Goal: Task Accomplishment & Management: Manage account settings

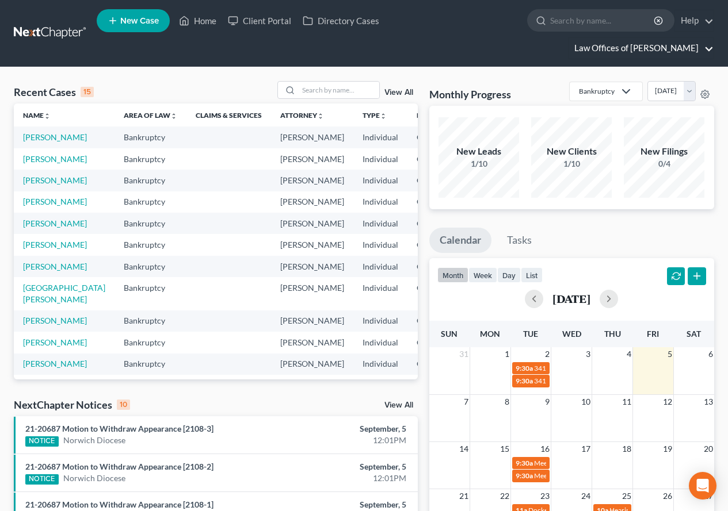
click at [633, 50] on link "Law Offices of [PERSON_NAME]" at bounding box center [640, 48] width 145 height 21
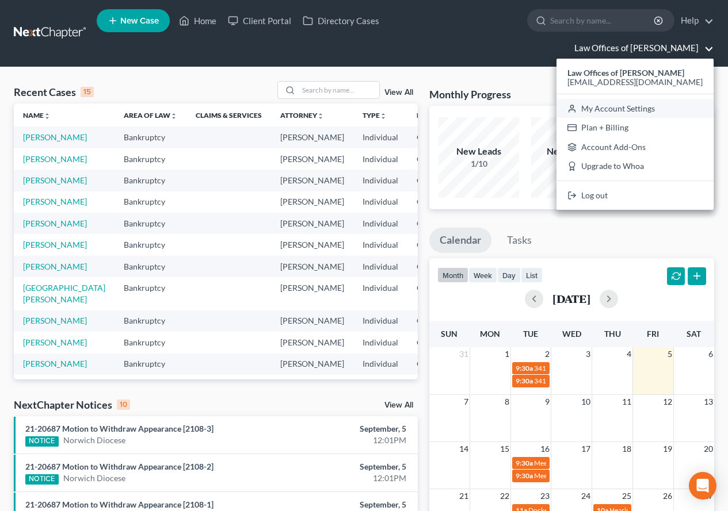
click at [607, 112] on link "My Account Settings" at bounding box center [634, 109] width 157 height 20
select select "24"
select select "6"
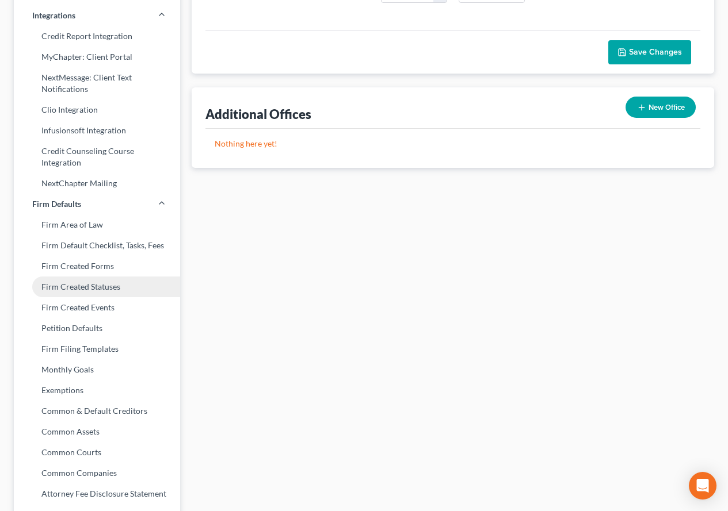
scroll to position [345, 0]
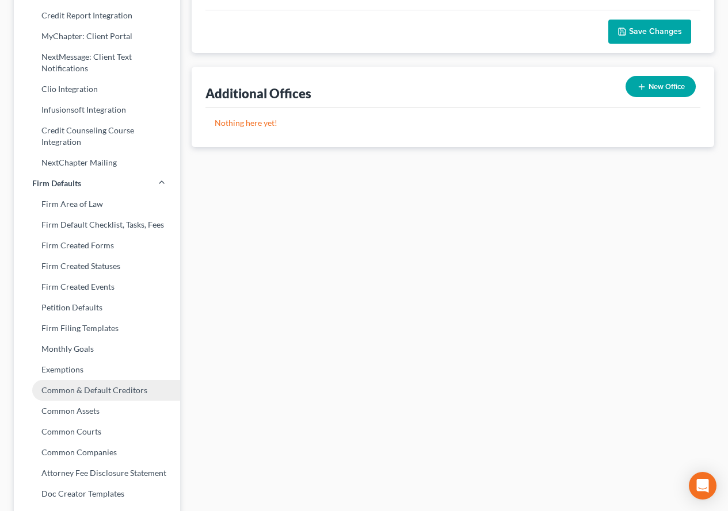
click at [90, 391] on link "Common & Default Creditors" at bounding box center [97, 390] width 166 height 21
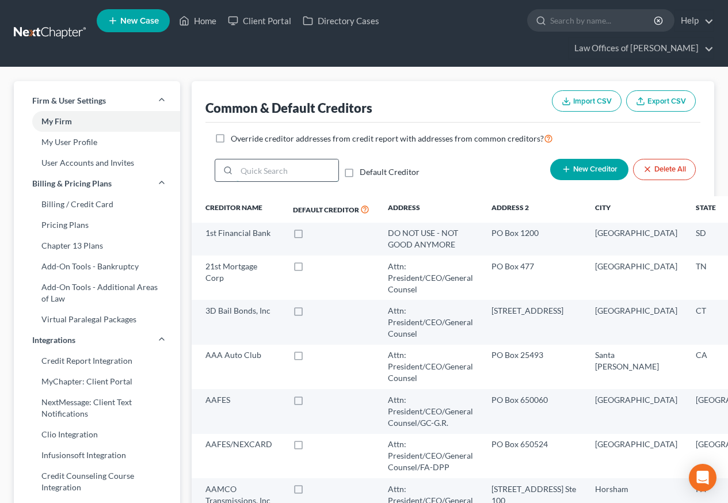
click at [258, 171] on input "search" at bounding box center [287, 170] width 102 height 22
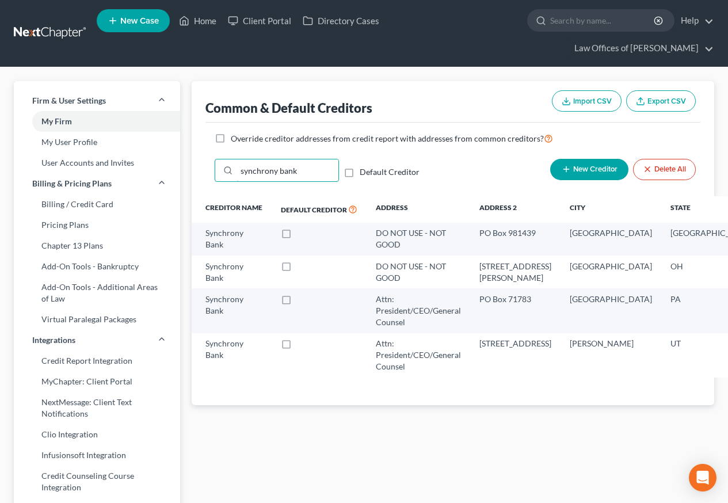
type input "synchrony bank"
